Goal: Information Seeking & Learning: Learn about a topic

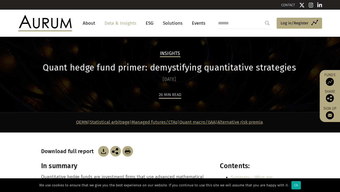
click at [128, 23] on link "Data & Insights" at bounding box center [120, 23] width 37 height 10
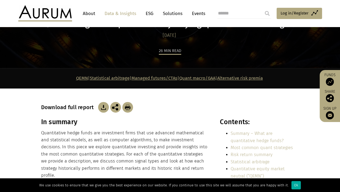
scroll to position [54, 0]
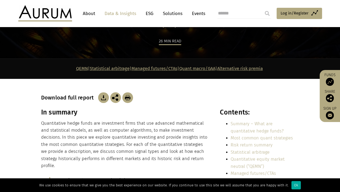
click at [100, 96] on img at bounding box center [103, 97] width 11 height 11
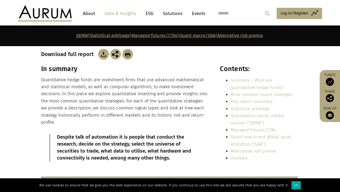
scroll to position [107, 0]
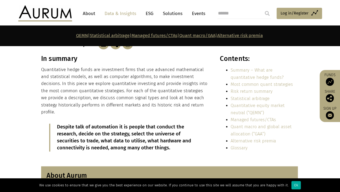
click at [212, 88] on div "In summary Quantitative hedge funds are investment firms that use advanced math…" at bounding box center [170, 107] width 269 height 105
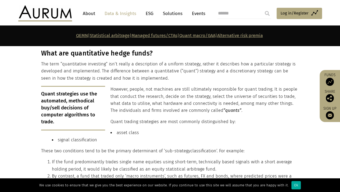
scroll to position [322, 0]
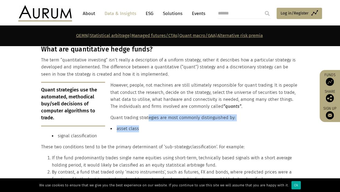
drag, startPoint x: 149, startPoint y: 116, endPoint x: 166, endPoint y: 118, distance: 17.1
click at [166, 118] on div "What are quantitative hedge funds? The term “quantitative investing” isn’t real…" at bounding box center [169, 116] width 257 height 142
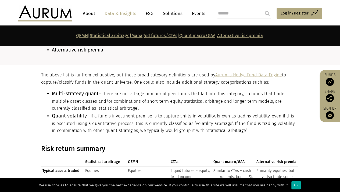
scroll to position [537, 0]
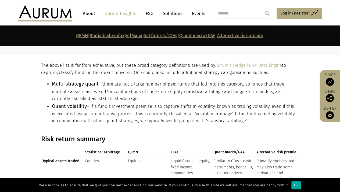
click at [102, 55] on section "The above list is far from exhaustive, but these broad category definitions are…" at bounding box center [170, 95] width 340 height 80
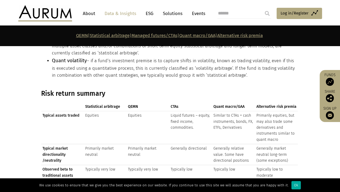
scroll to position [591, 0]
